Goal: Task Accomplishment & Management: Use online tool/utility

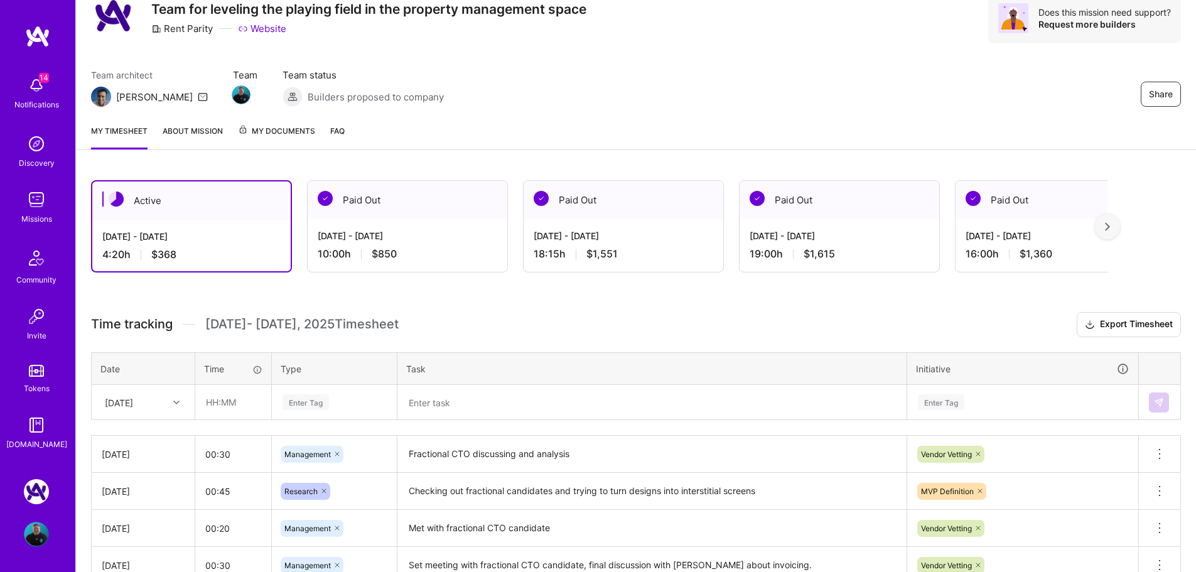
scroll to position [63, 0]
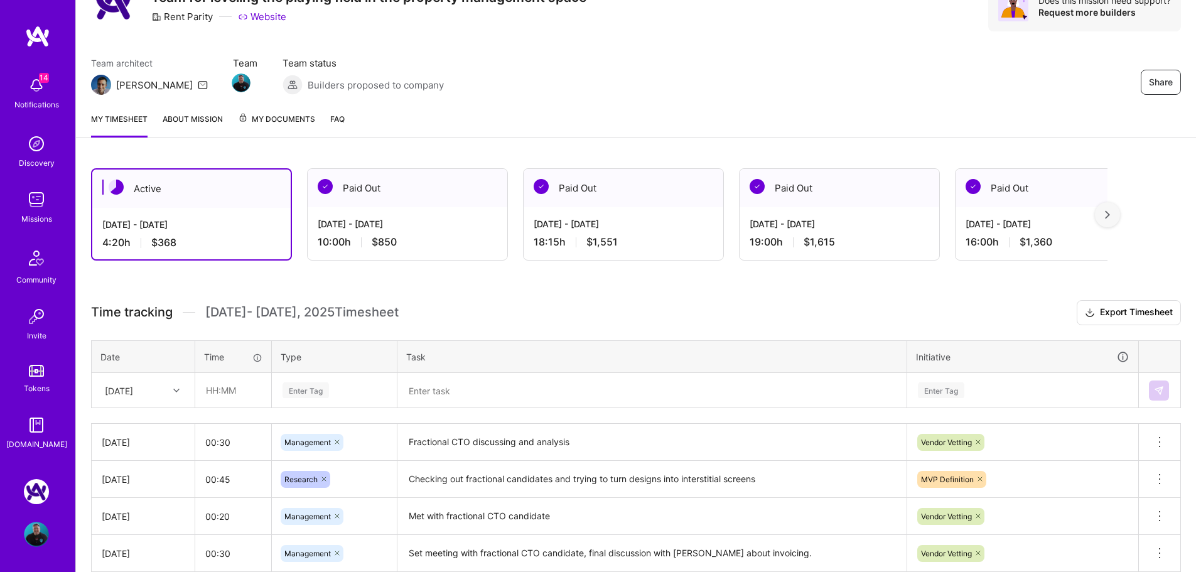
click at [306, 387] on div "Time tracking [DATE] - [DATE] Timesheet Export Timesheet Date Time Type Task In…" at bounding box center [636, 508] width 1090 height 417
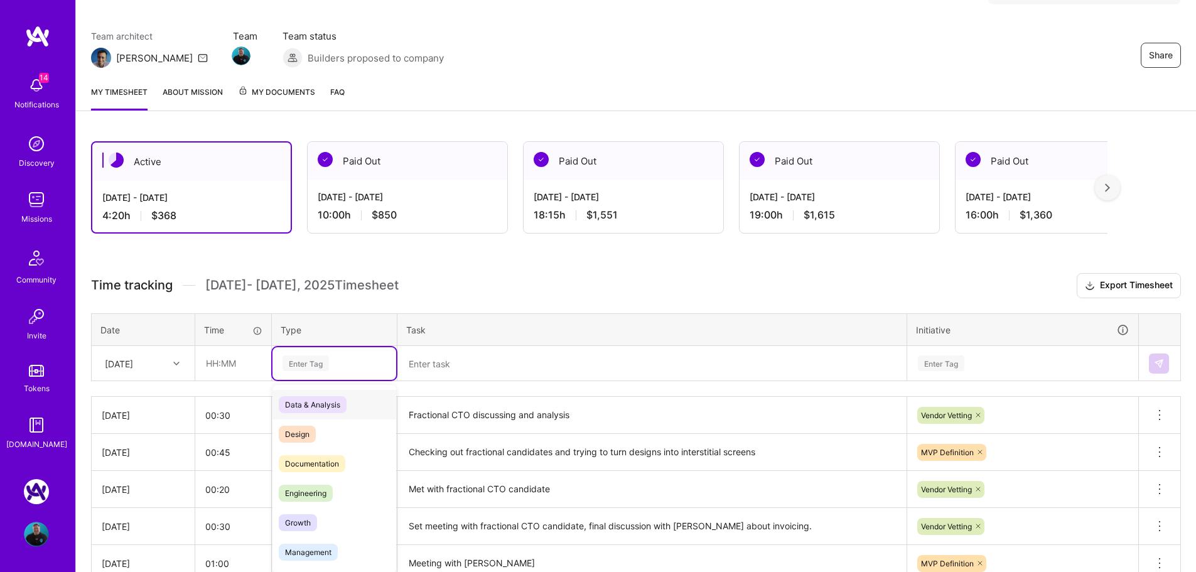
scroll to position [96, 0]
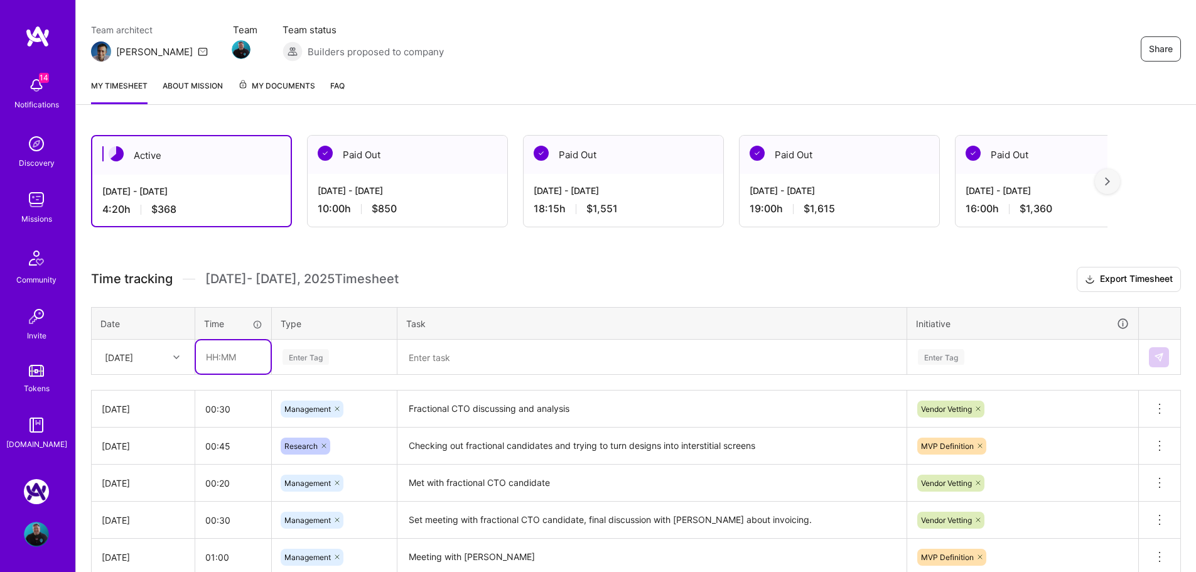
click at [258, 365] on input "text" at bounding box center [233, 356] width 75 height 33
type input "00:30"
click at [313, 376] on div "Time tracking [DATE] - [DATE] Timesheet Export Timesheet Date Time Type Task In…" at bounding box center [636, 475] width 1090 height 417
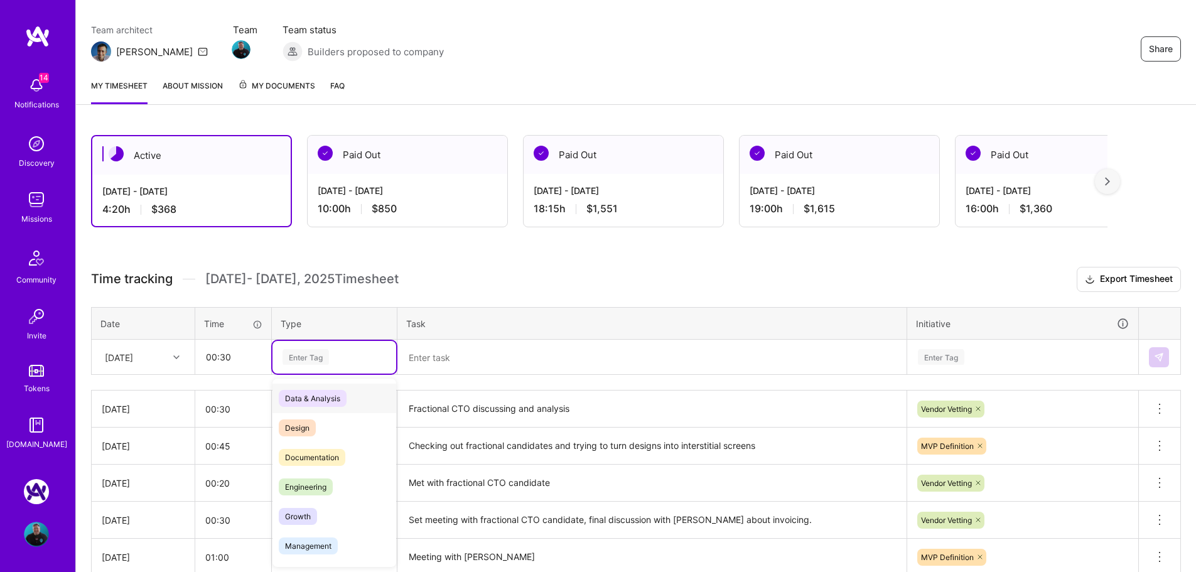
click at [321, 356] on div "Enter Tag" at bounding box center [306, 356] width 46 height 19
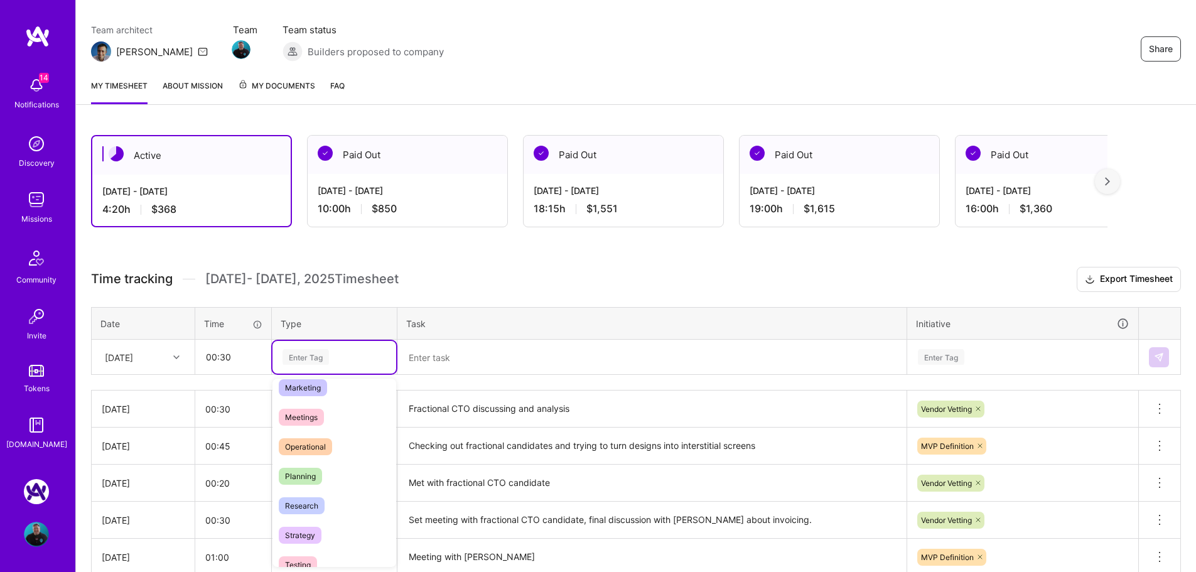
scroll to position [188, 0]
click at [314, 422] on span "Meetings" at bounding box center [301, 416] width 45 height 17
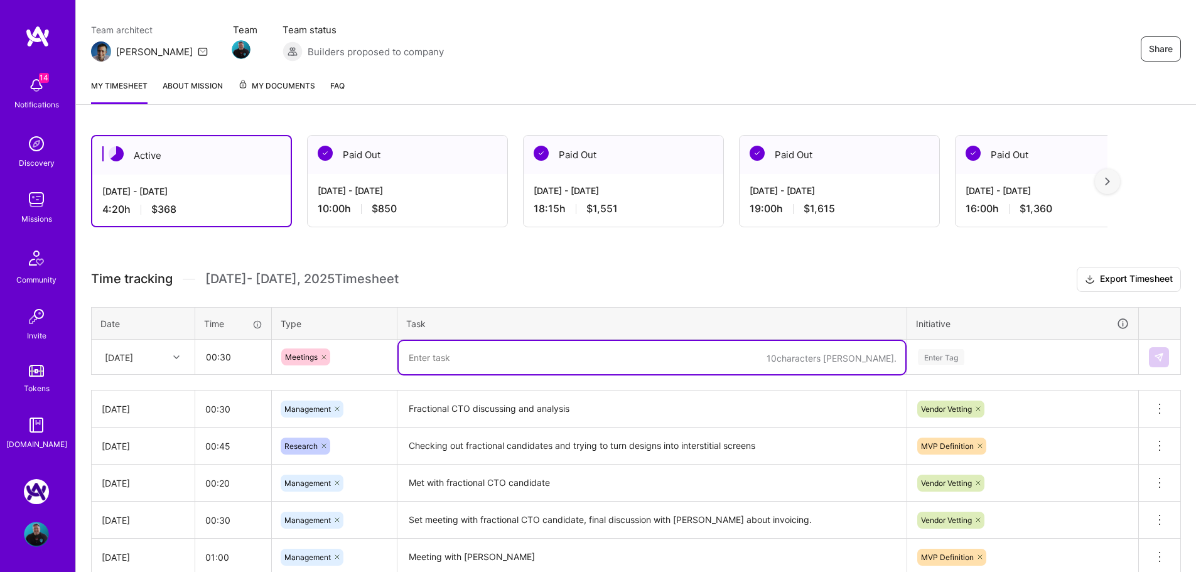
click at [522, 363] on textarea at bounding box center [652, 357] width 507 height 33
type textarea "Vetting CTO candidates"
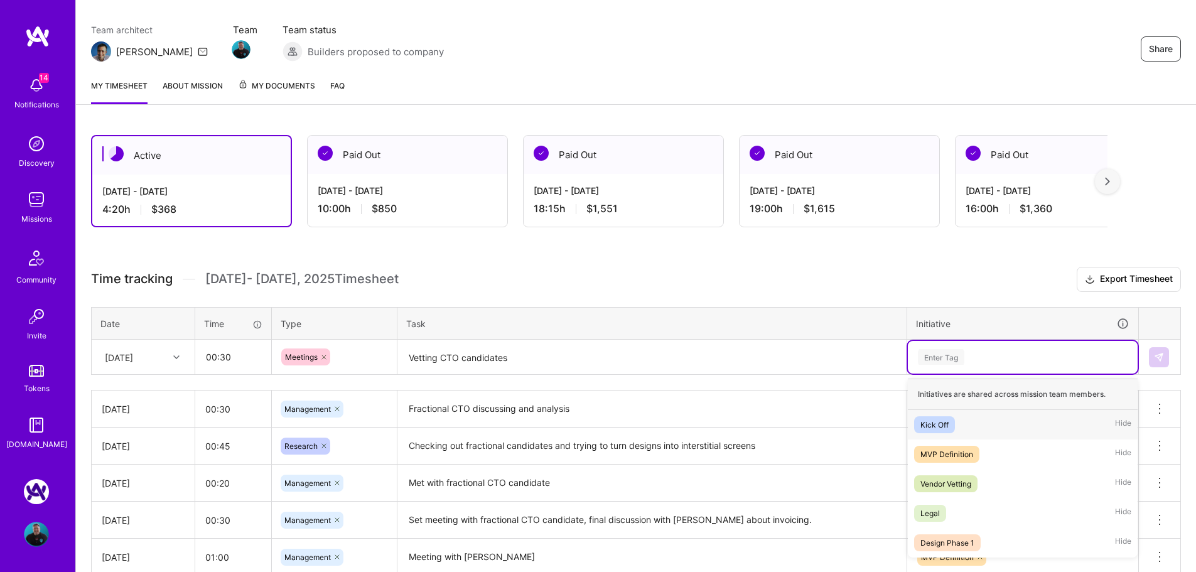
click at [972, 359] on div "Enter Tag" at bounding box center [1023, 357] width 212 height 16
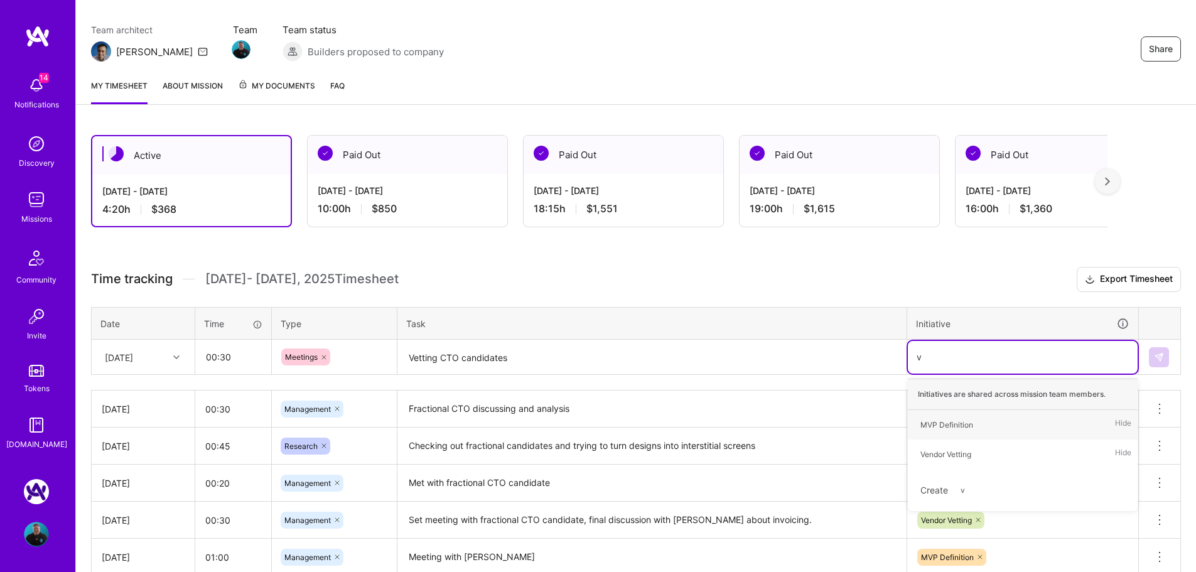
type input "ve"
click at [958, 416] on span "Vendor Vetting" at bounding box center [945, 424] width 63 height 17
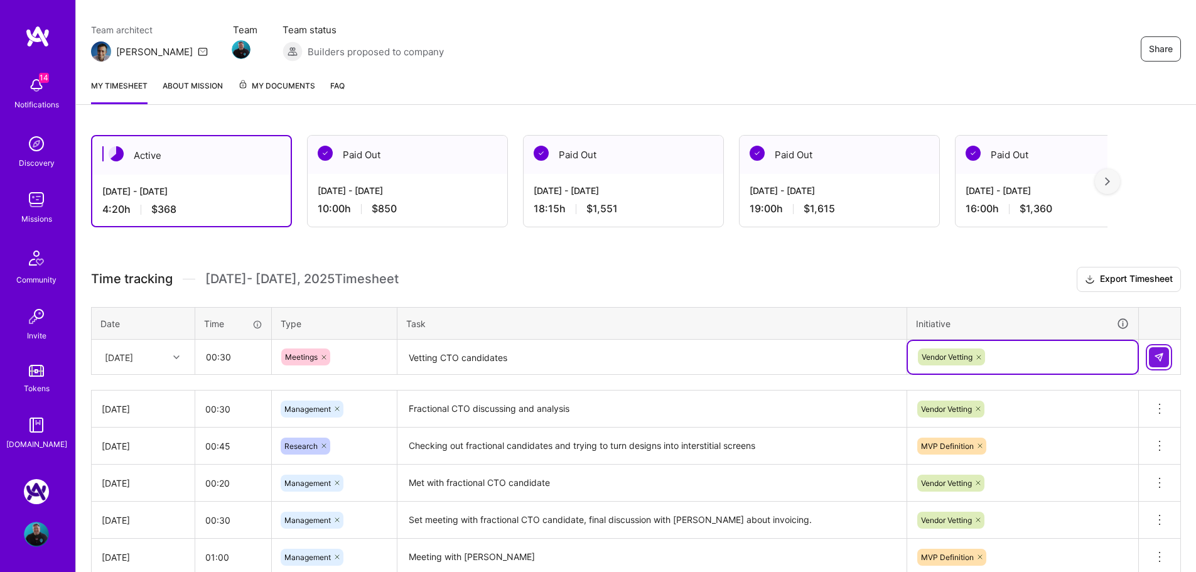
click at [1155, 356] on img at bounding box center [1159, 357] width 10 height 10
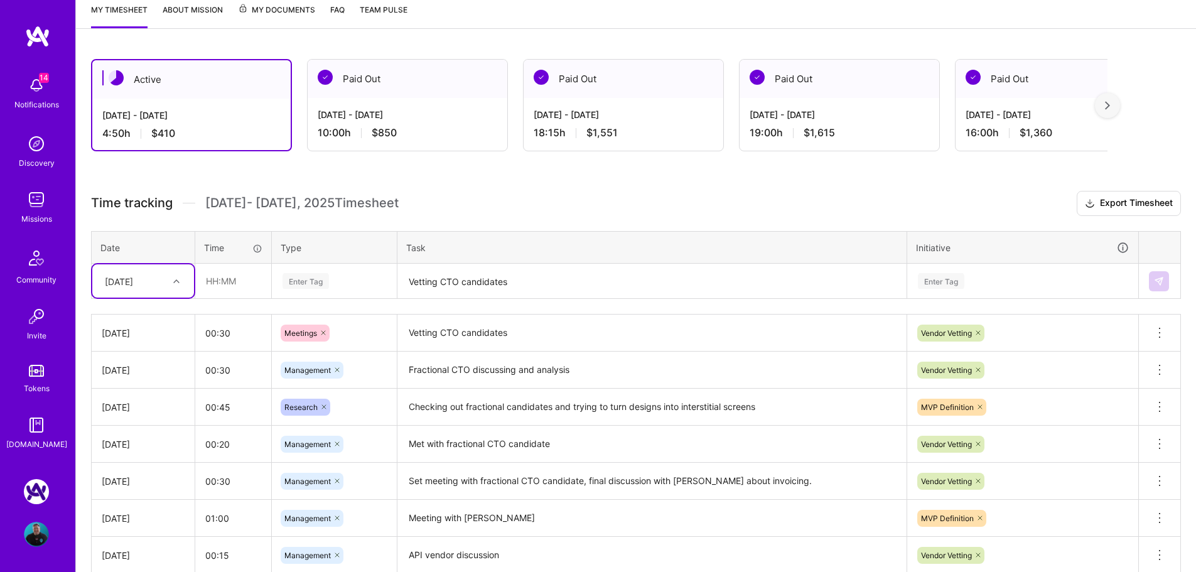
scroll to position [0, 0]
